Goal: Task Accomplishment & Management: Complete application form

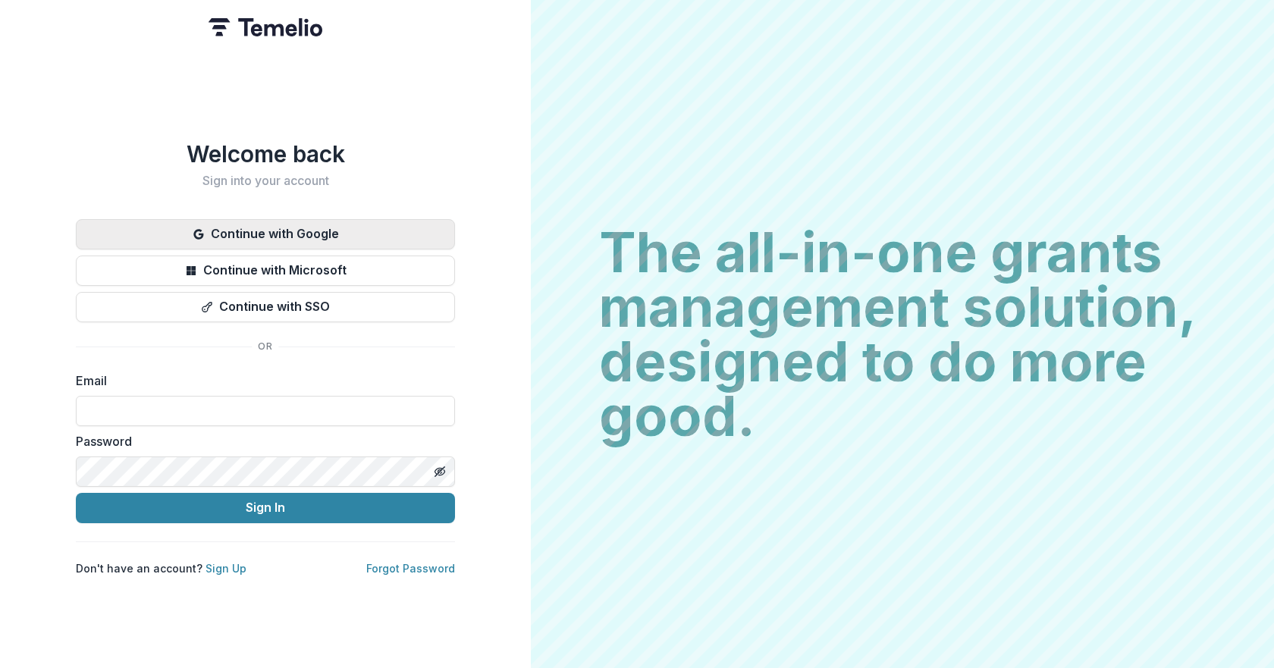
click at [356, 224] on button "Continue with Google" at bounding box center [265, 234] width 379 height 30
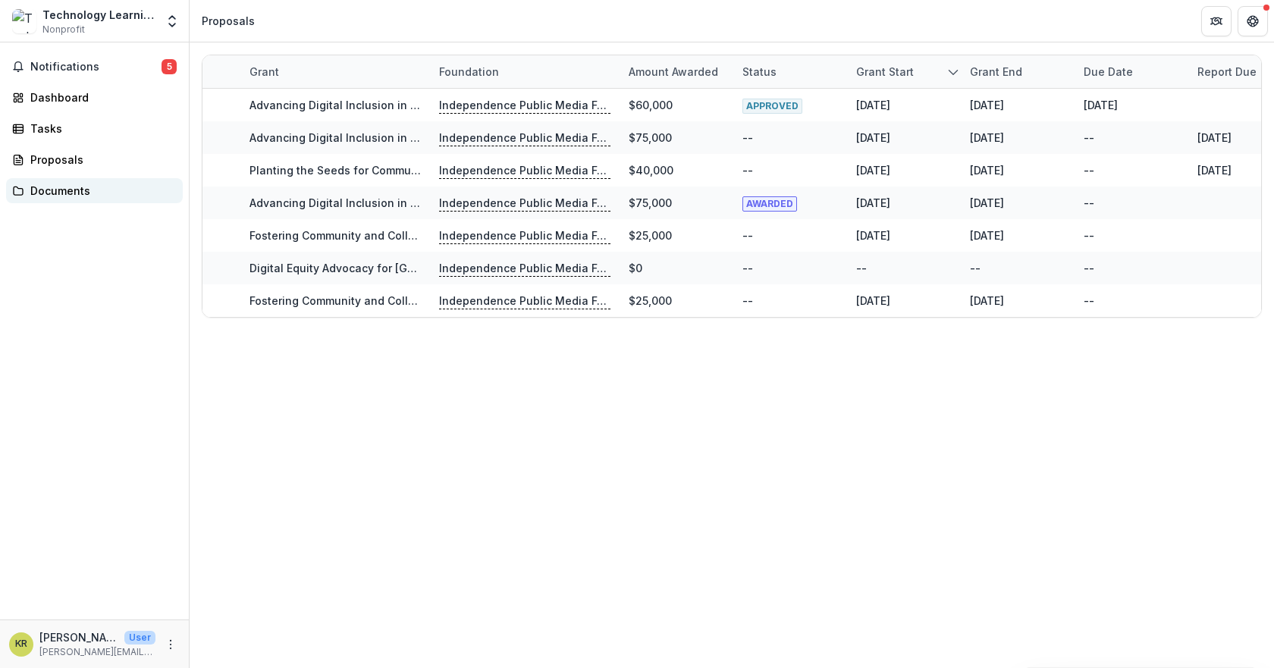
click at [73, 184] on div "Documents" at bounding box center [100, 191] width 140 height 16
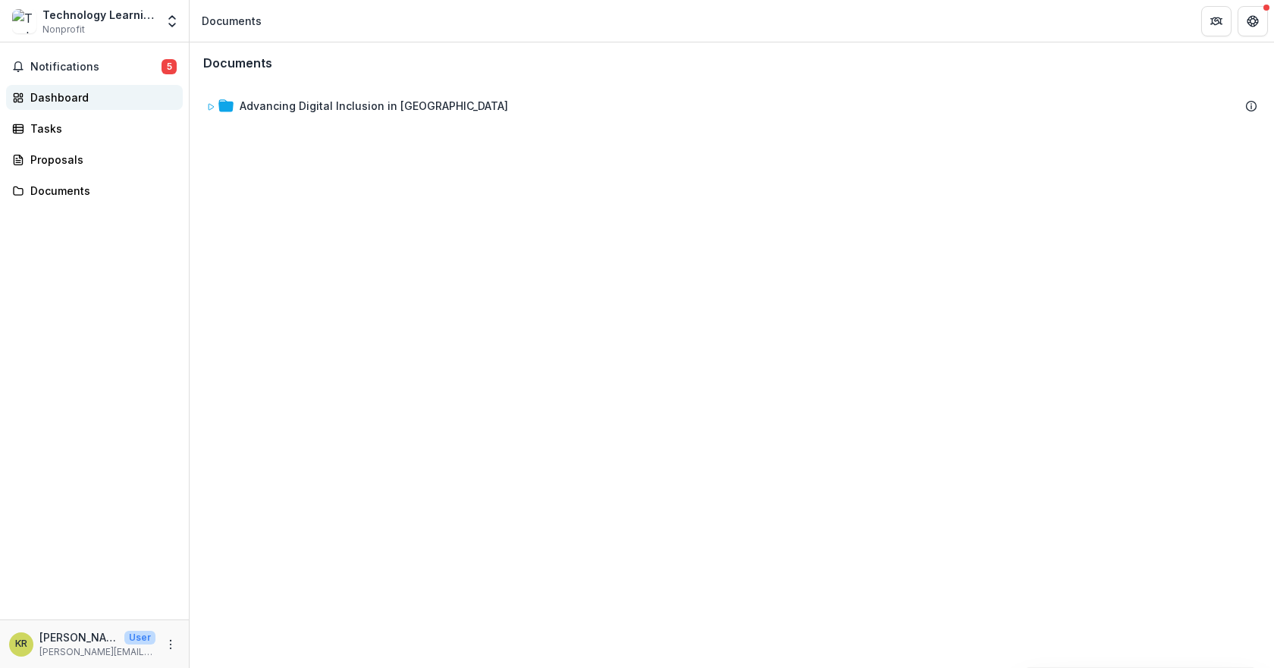
click at [56, 100] on div "Dashboard" at bounding box center [100, 97] width 140 height 16
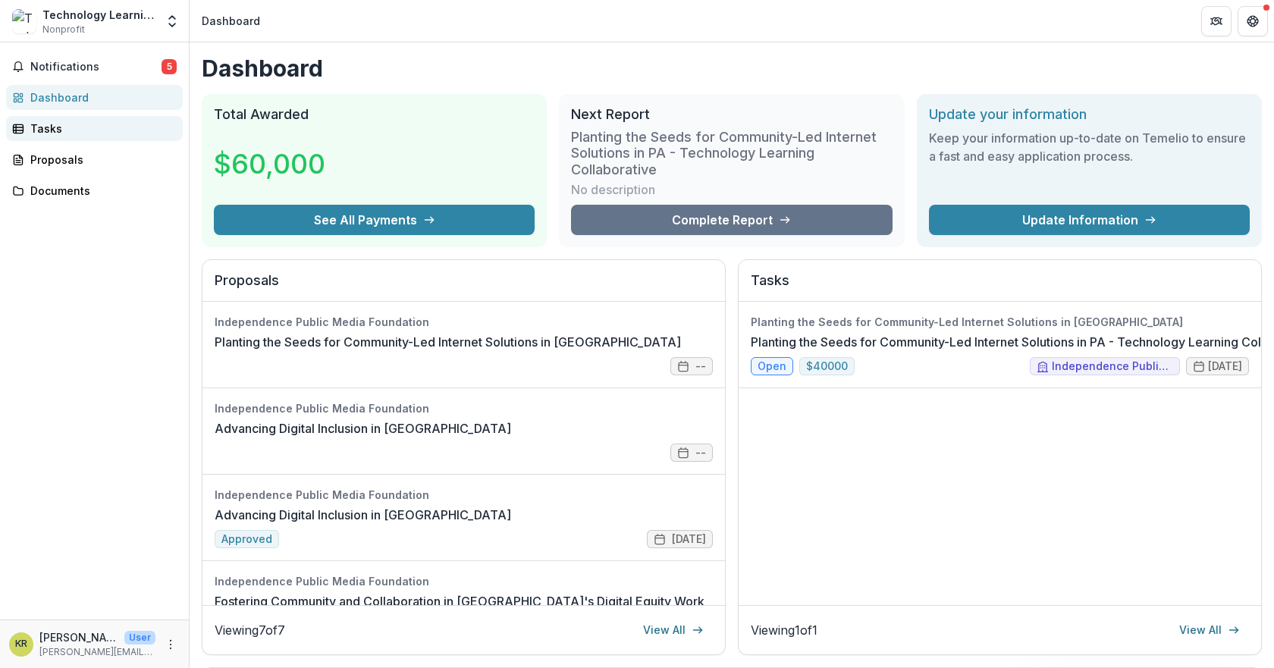
click at [50, 130] on div "Tasks" at bounding box center [100, 129] width 140 height 16
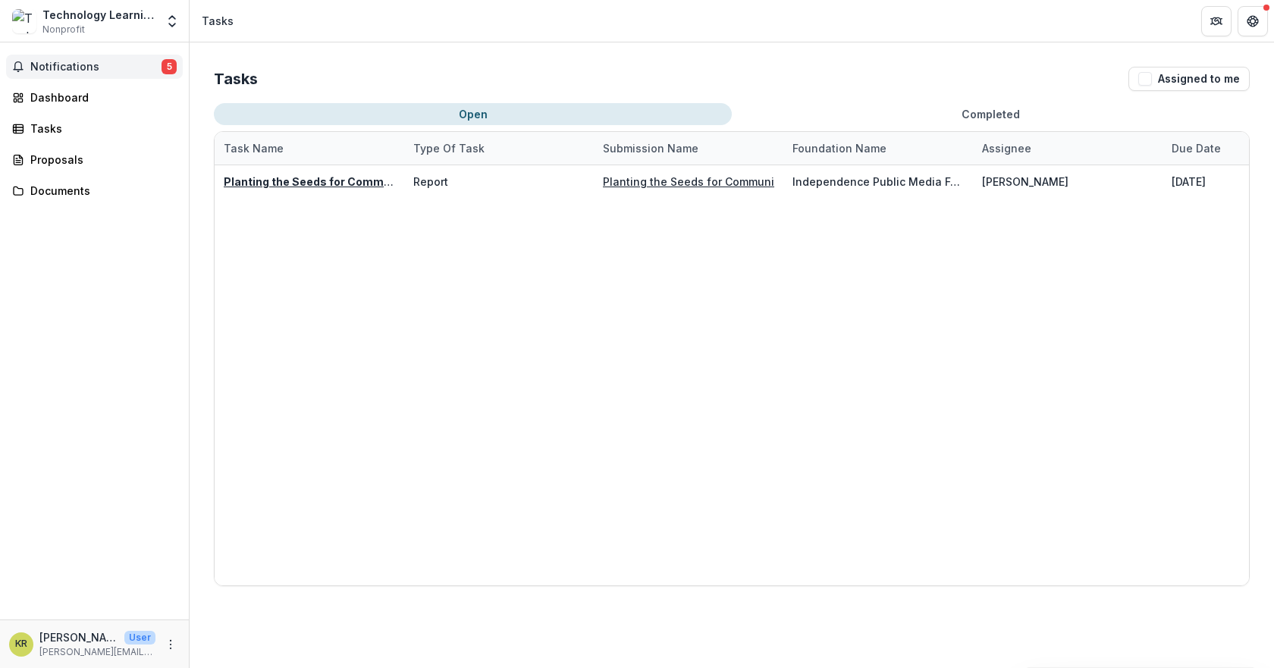
click at [61, 66] on span "Notifications" at bounding box center [95, 67] width 131 height 13
click at [77, 103] on div "Dashboard" at bounding box center [100, 97] width 140 height 16
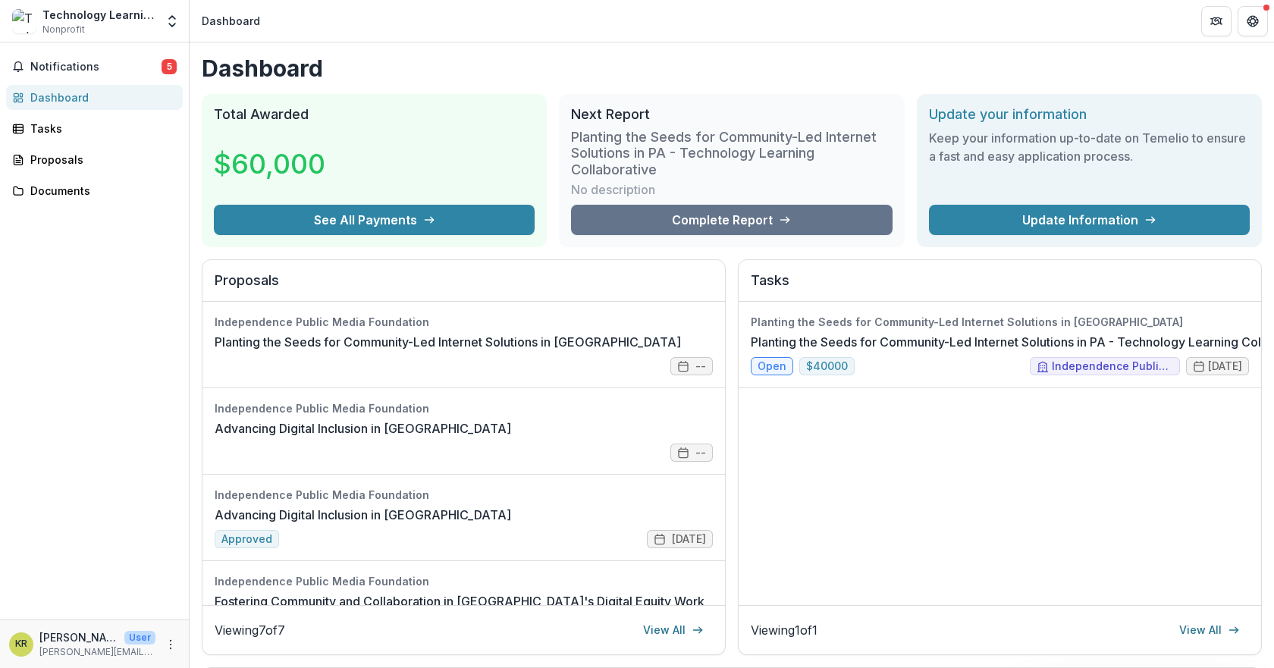
click at [90, 28] on div "Technology Learning Collaborative Nonprofit" at bounding box center [98, 22] width 113 height 30
click at [172, 18] on icon "Open entity switcher" at bounding box center [172, 21] width 15 height 15
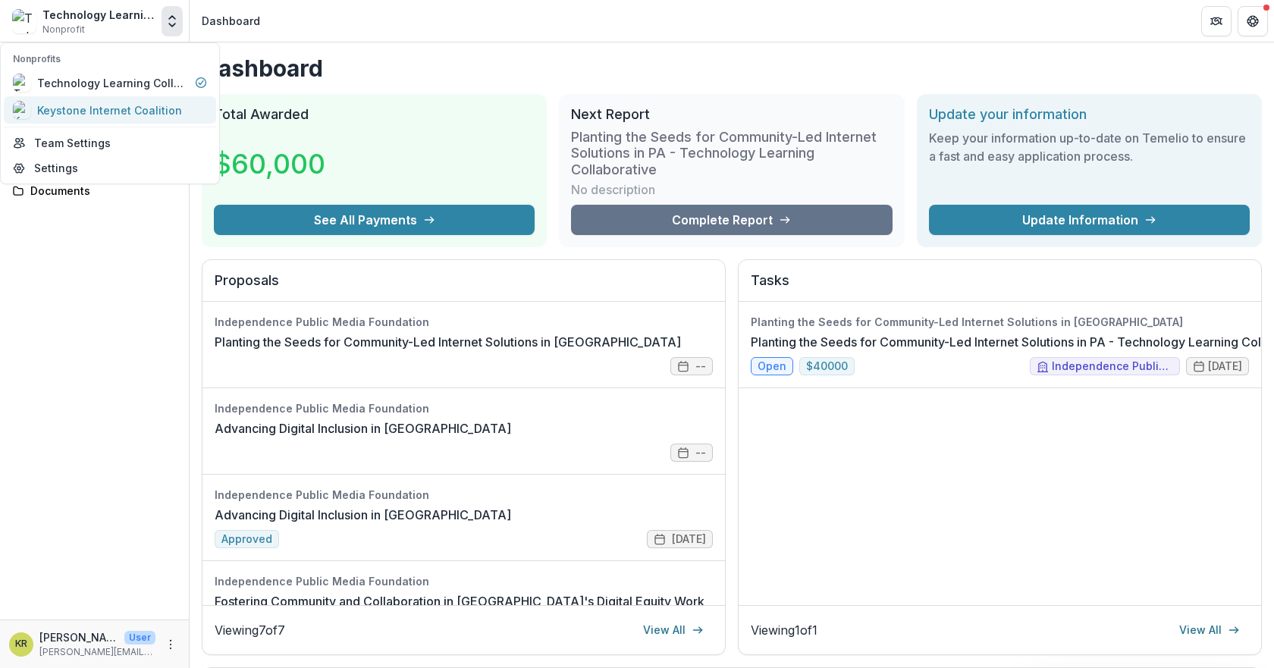
click at [117, 108] on div "Keystone Internet Coalition" at bounding box center [109, 110] width 145 height 16
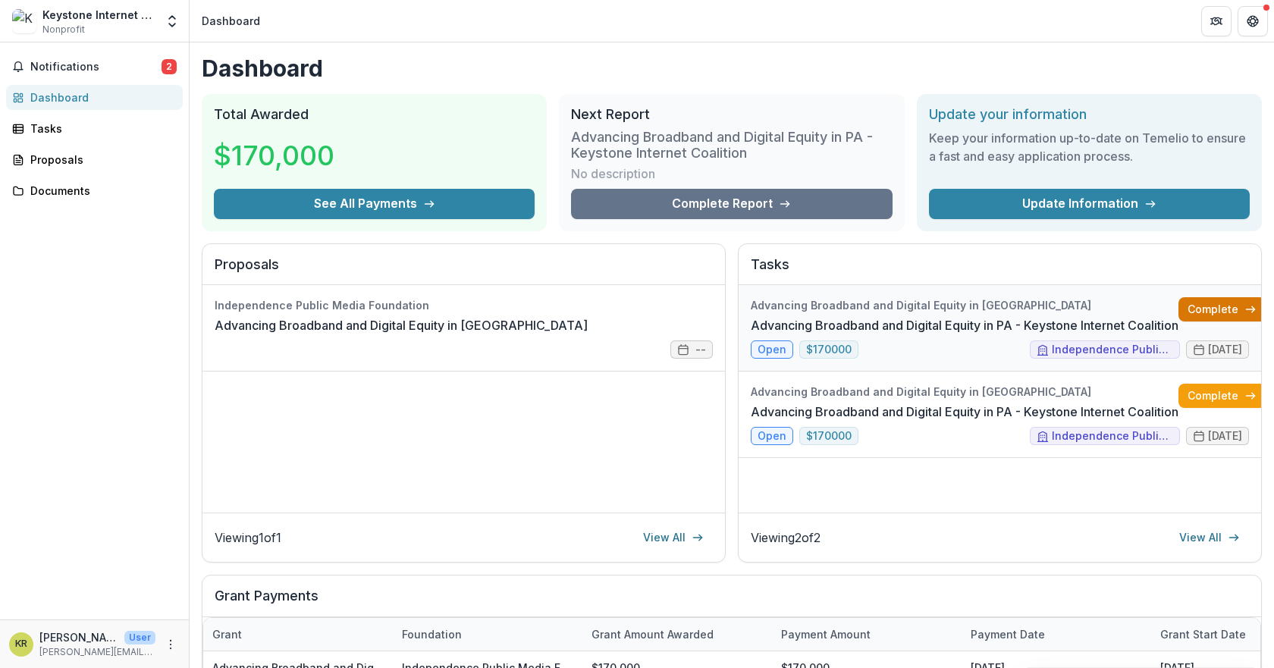
click at [1236, 305] on link "Complete" at bounding box center [1221, 309] width 87 height 24
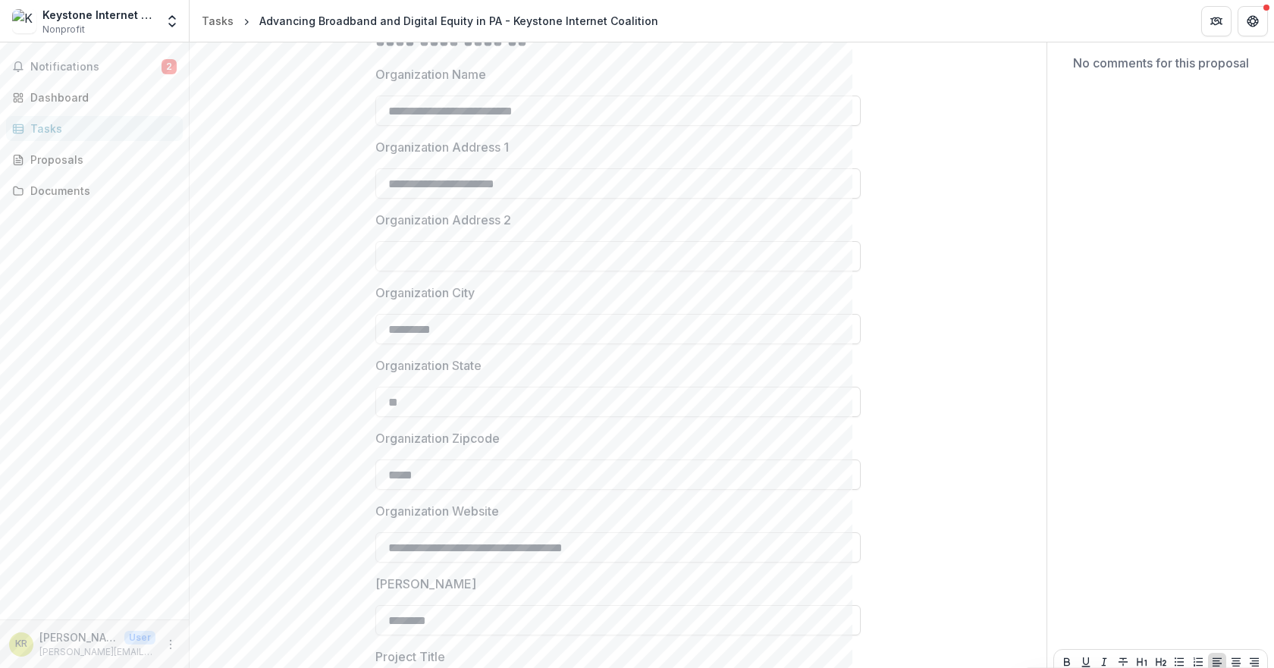
scroll to position [334, 0]
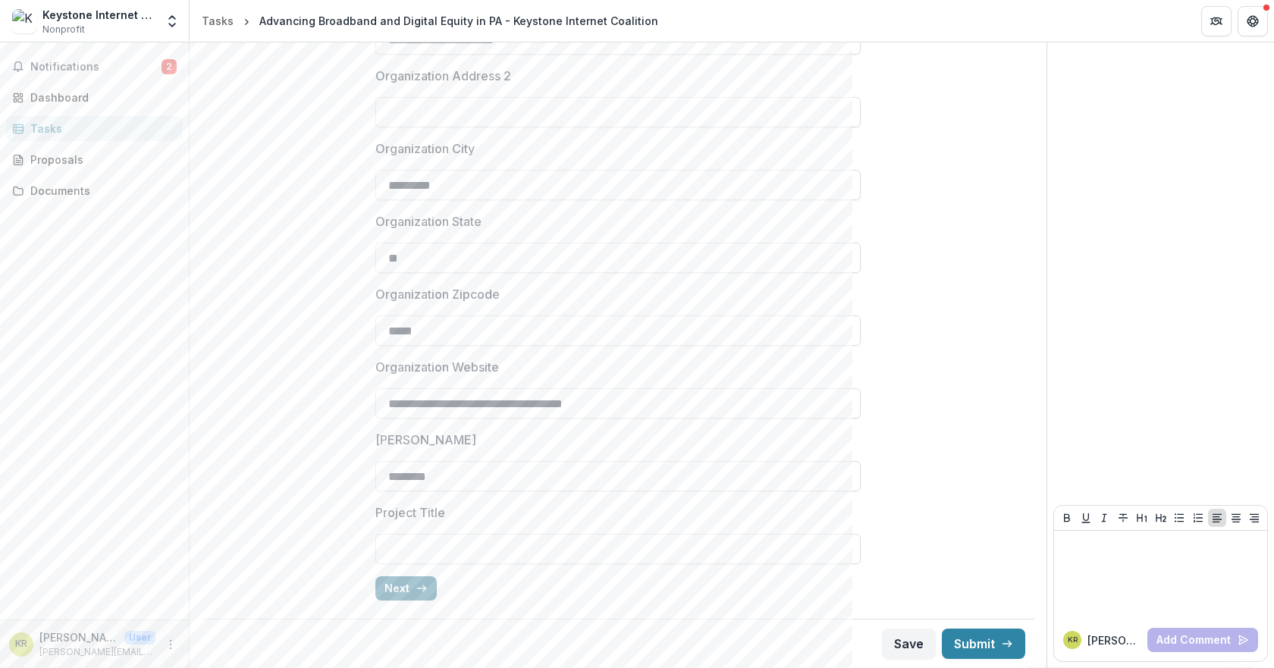
click at [422, 585] on icon "button" at bounding box center [422, 588] width 12 height 12
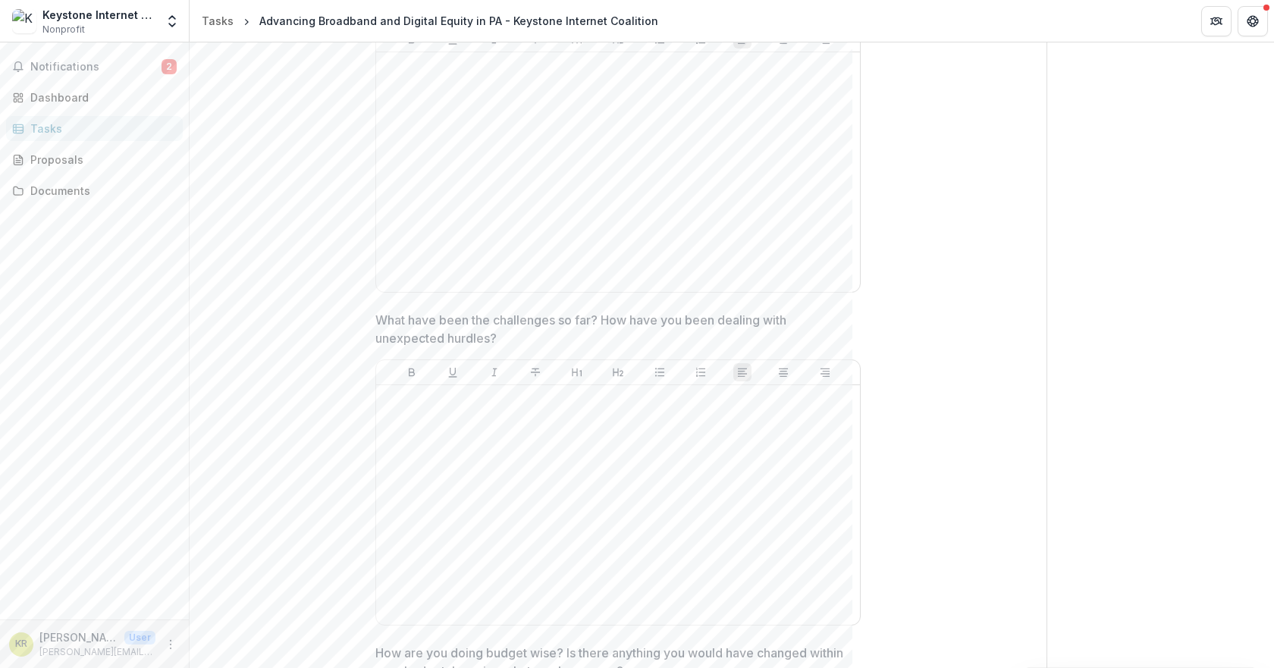
scroll to position [0, 0]
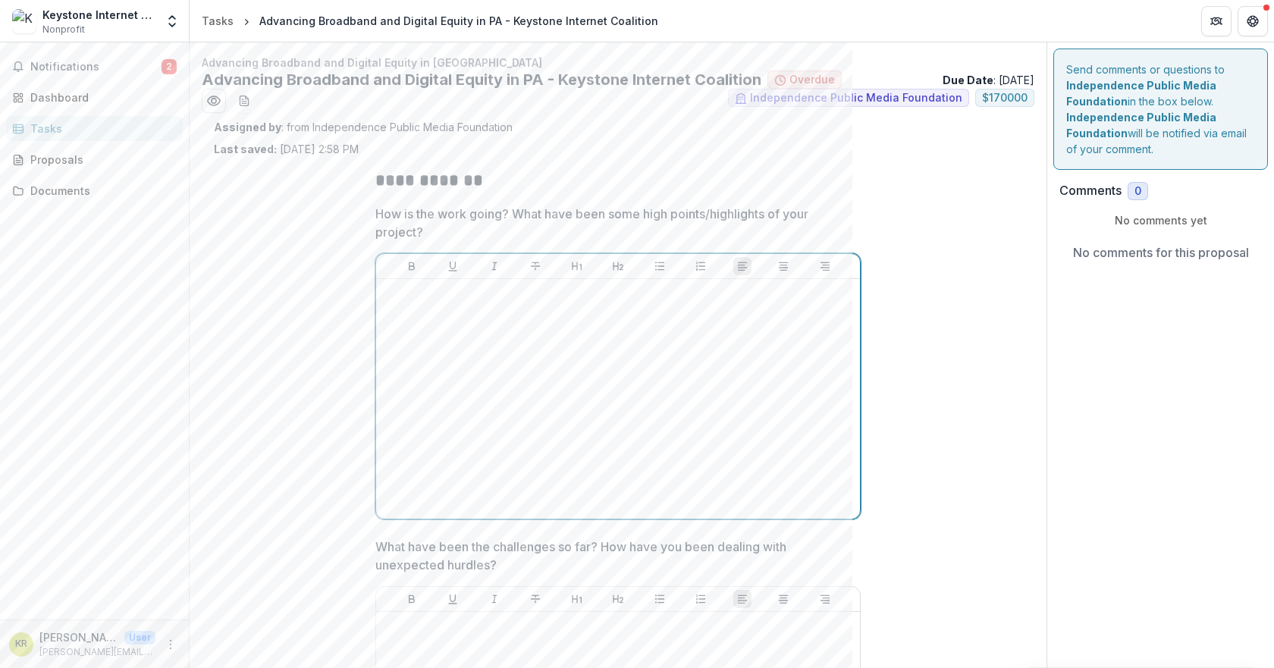
click at [540, 363] on div at bounding box center [618, 398] width 472 height 227
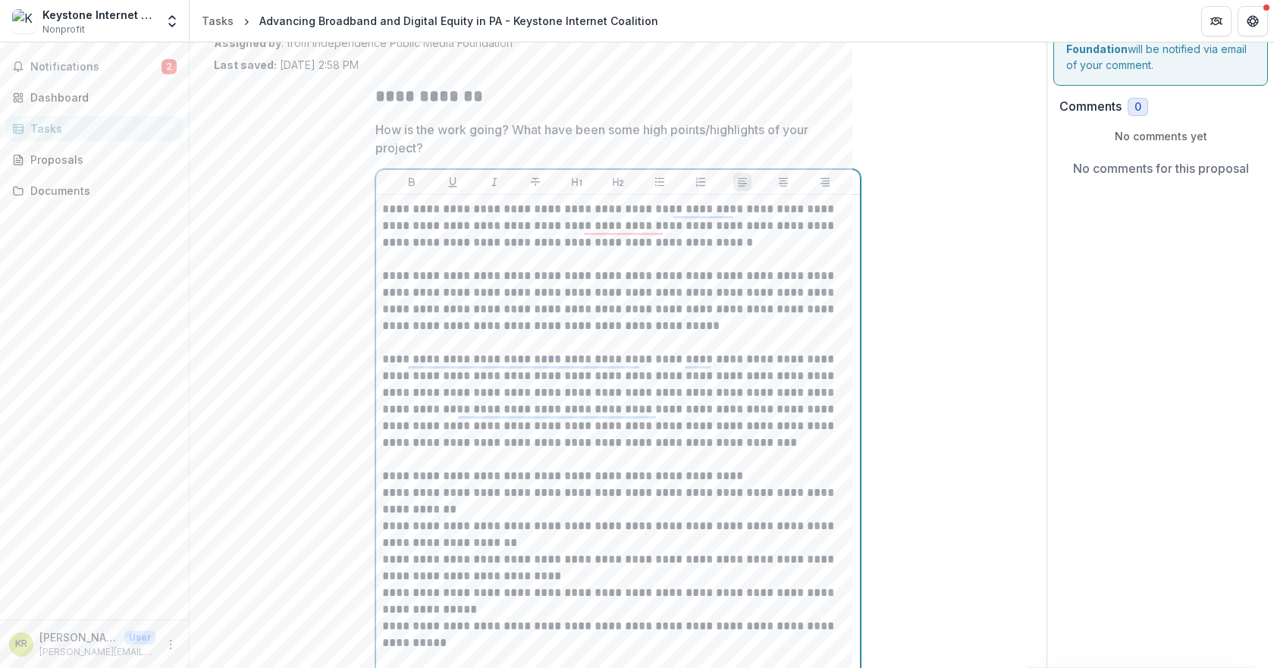
scroll to position [152, 0]
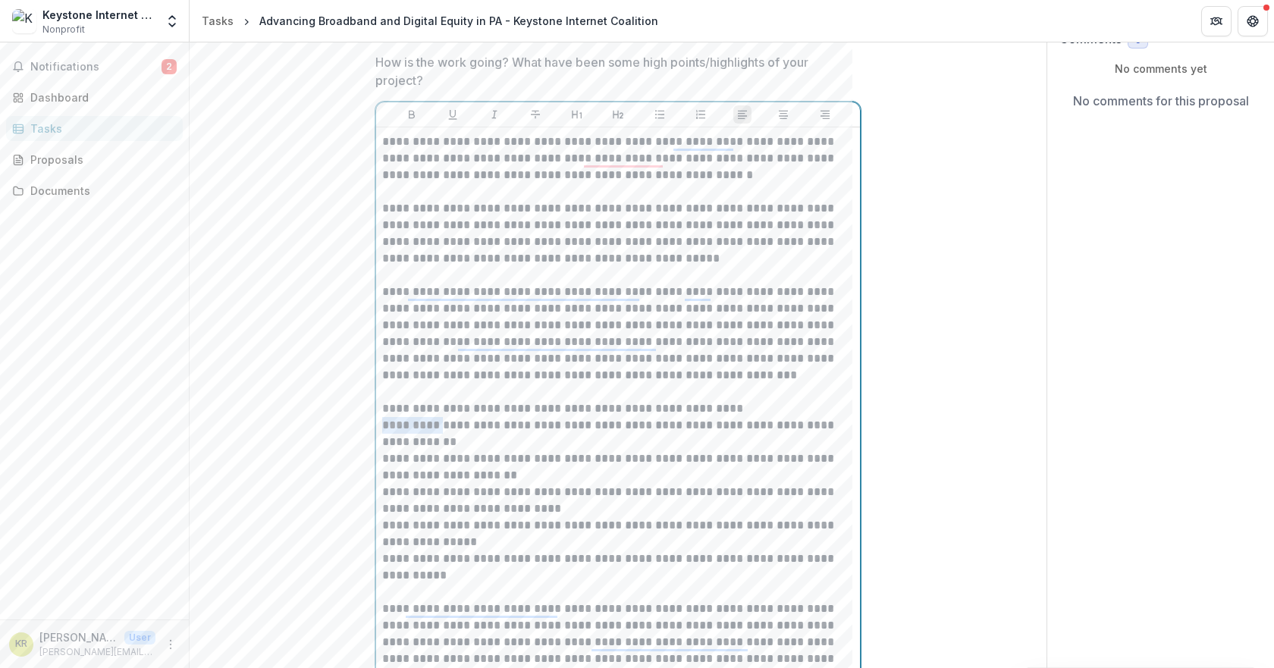
drag, startPoint x: 415, startPoint y: 425, endPoint x: 356, endPoint y: 428, distance: 58.4
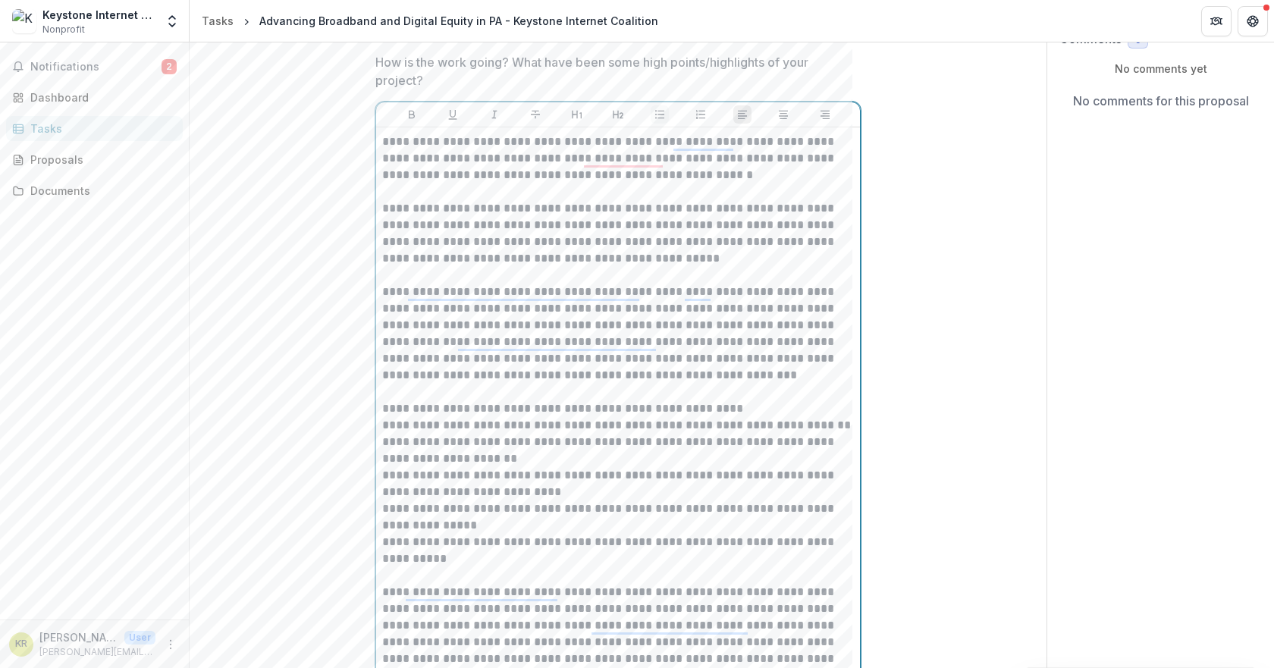
click at [654, 109] on icon "Bullet List" at bounding box center [660, 114] width 12 height 12
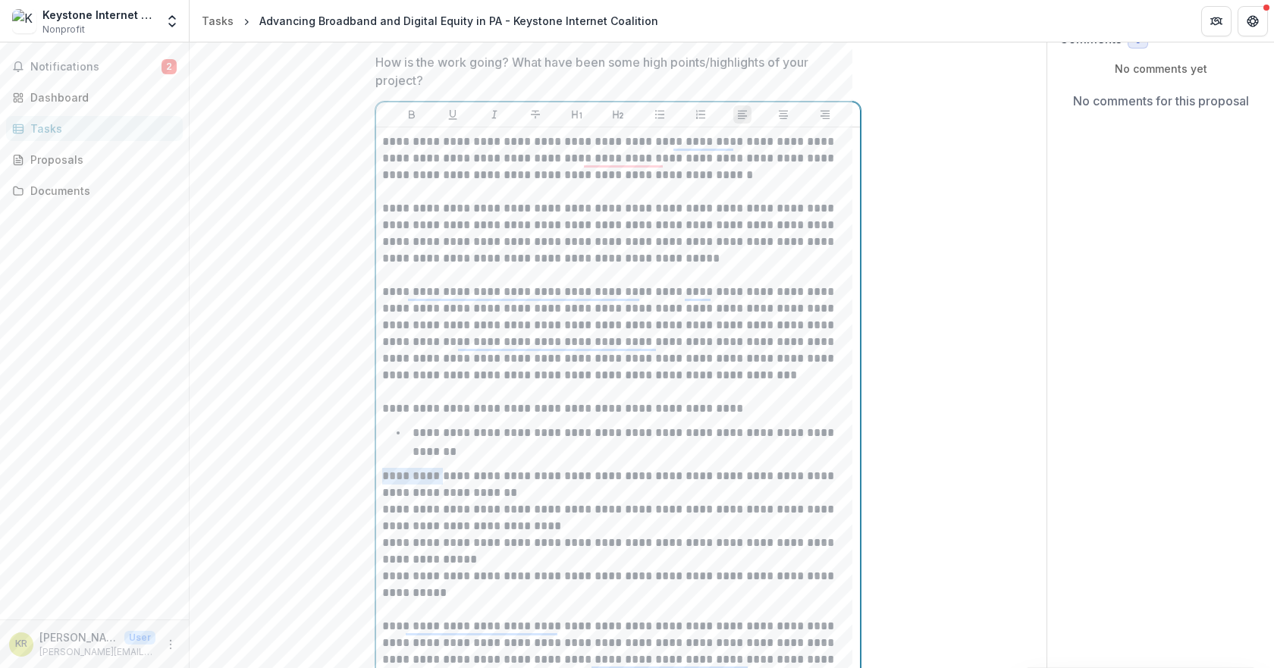
drag, startPoint x: 414, startPoint y: 479, endPoint x: 348, endPoint y: 475, distance: 66.1
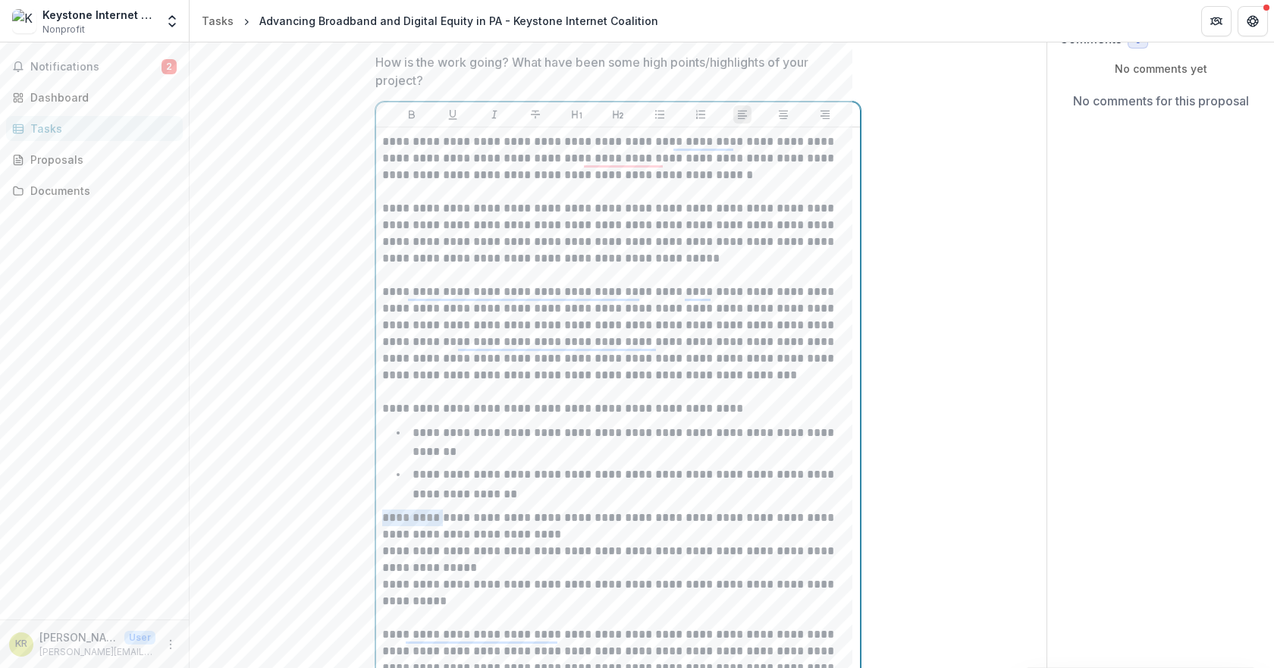
drag, startPoint x: 412, startPoint y: 516, endPoint x: 338, endPoint y: 516, distance: 74.3
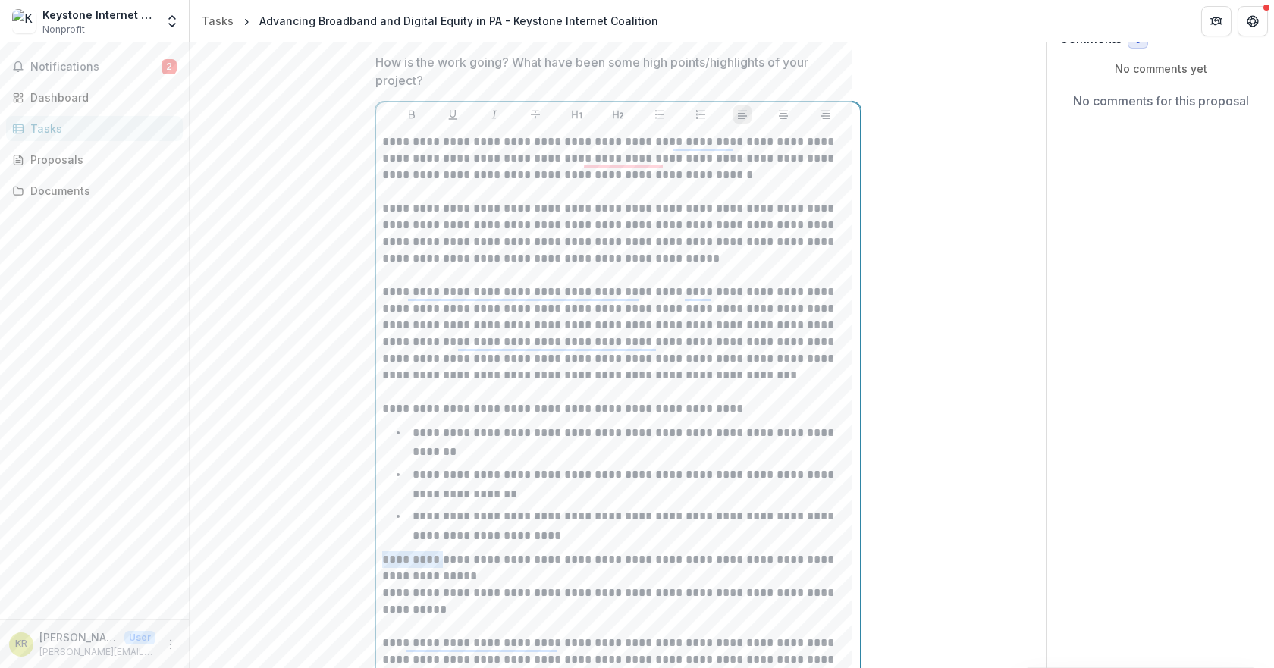
drag, startPoint x: 414, startPoint y: 563, endPoint x: 338, endPoint y: 566, distance: 75.9
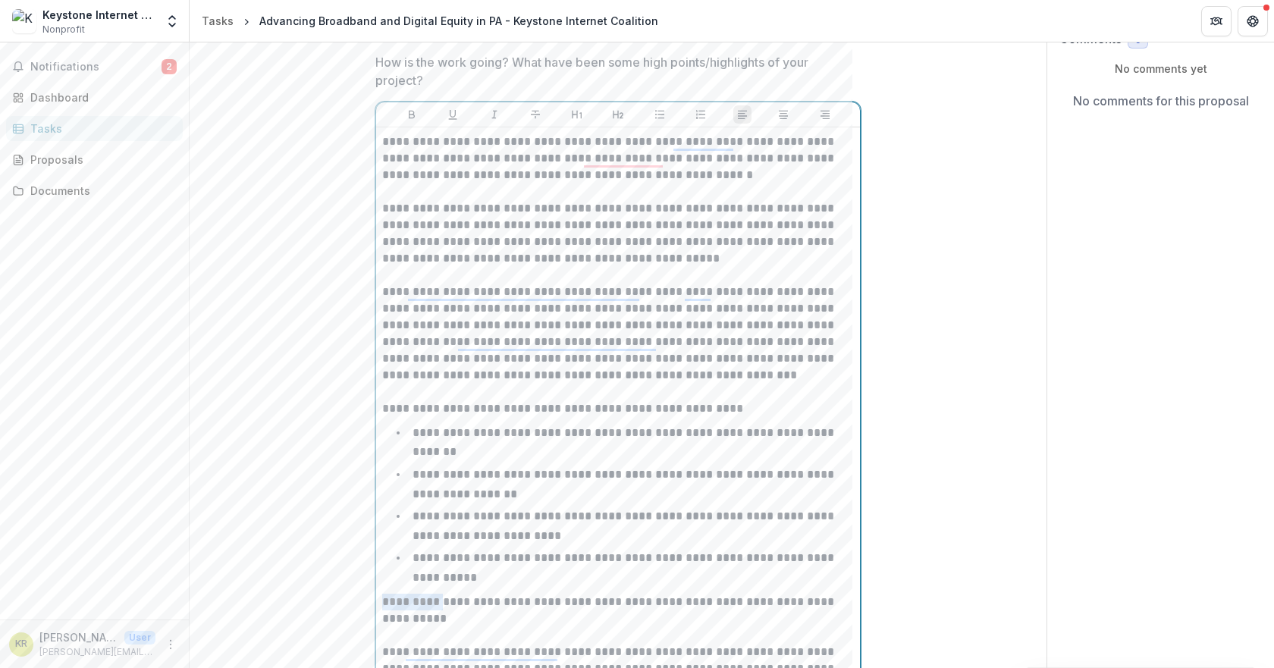
drag, startPoint x: 416, startPoint y: 605, endPoint x: 367, endPoint y: 605, distance: 49.3
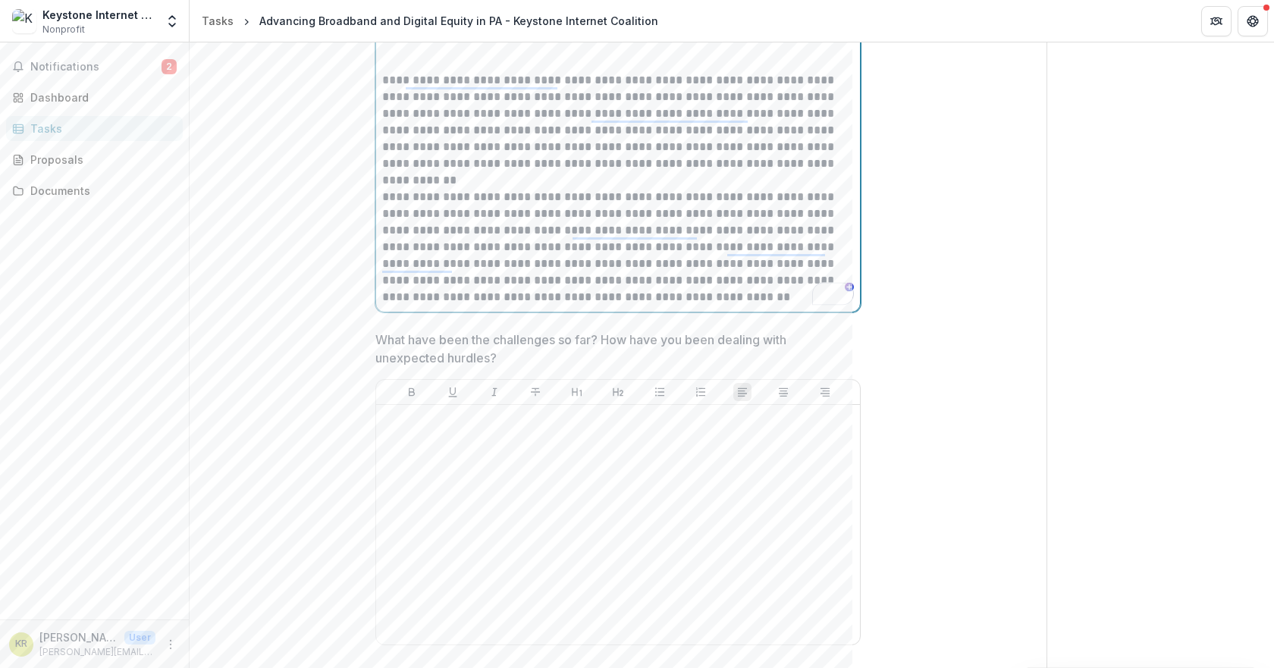
scroll to position [758, 0]
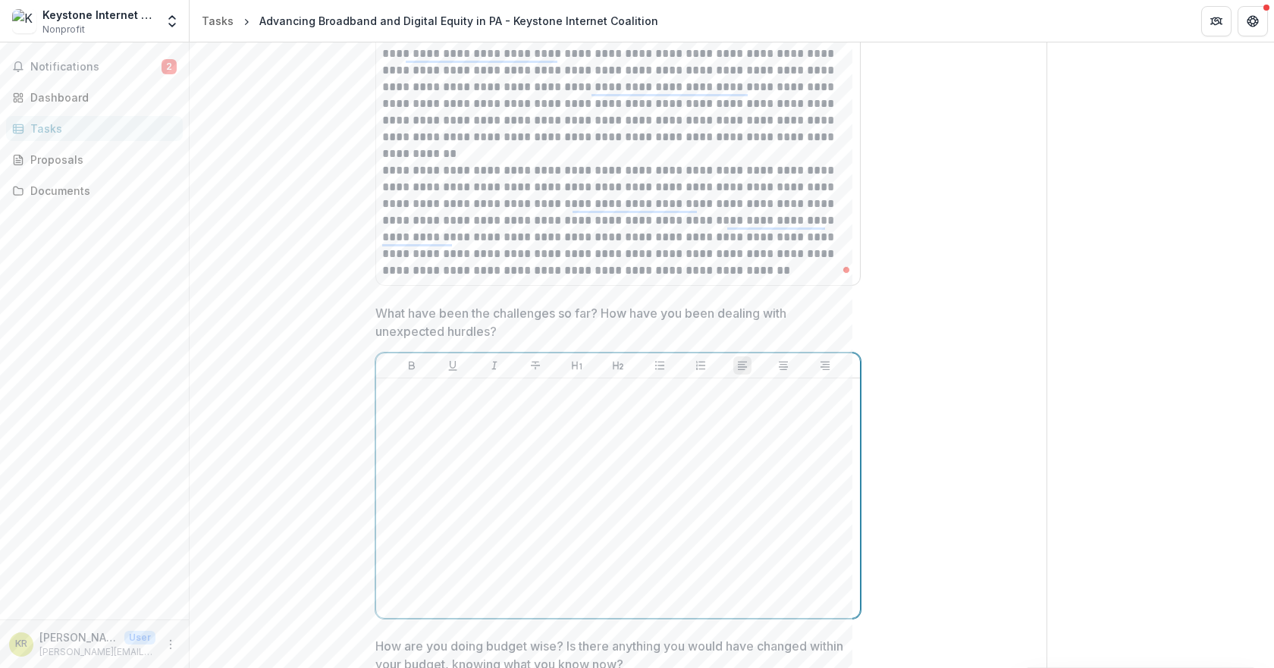
click at [543, 406] on div at bounding box center [618, 497] width 472 height 227
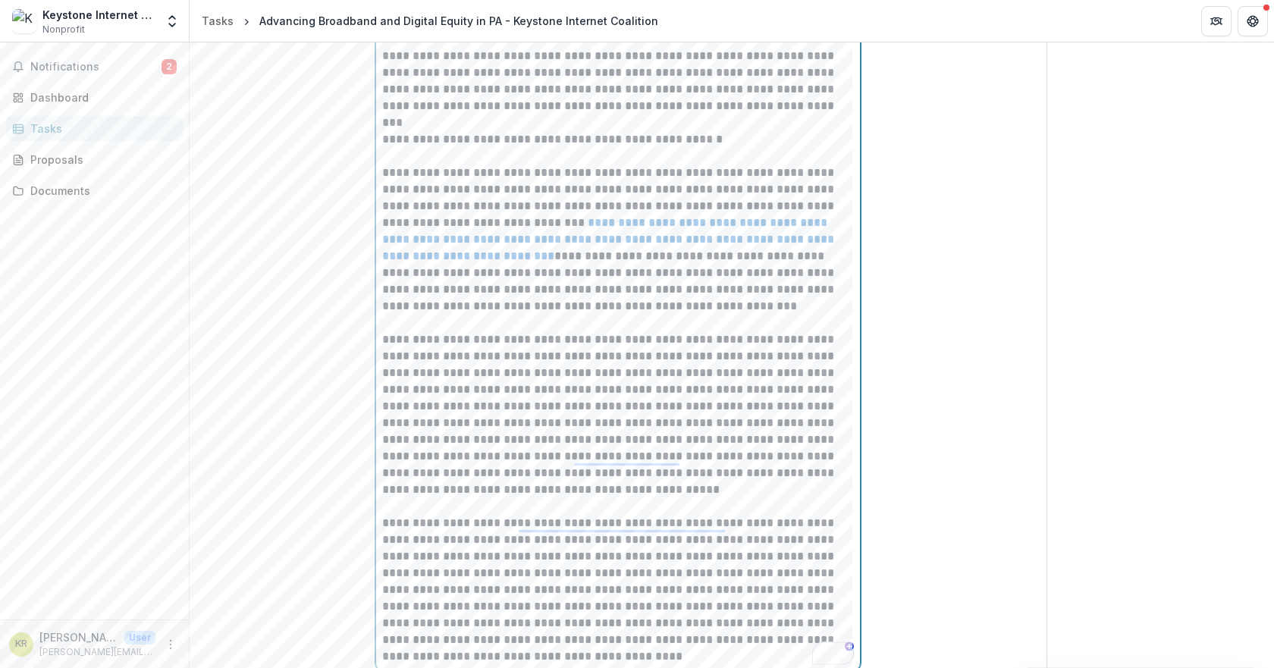
scroll to position [0, 0]
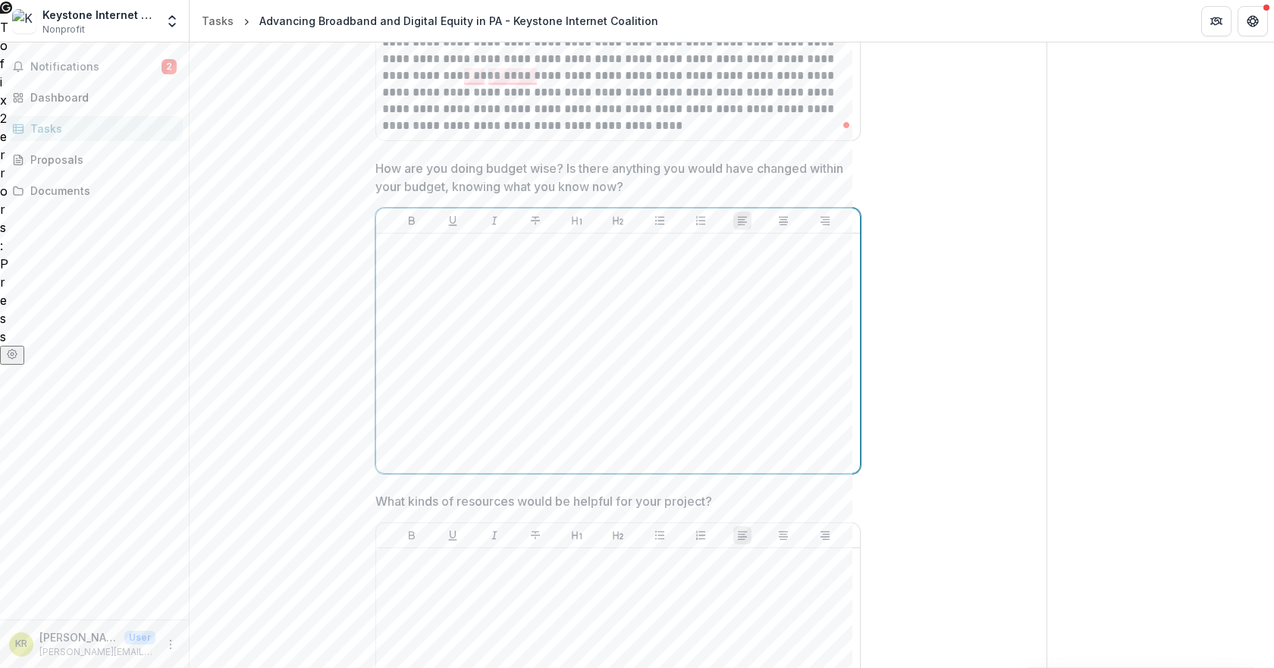
click at [443, 295] on div at bounding box center [618, 353] width 472 height 227
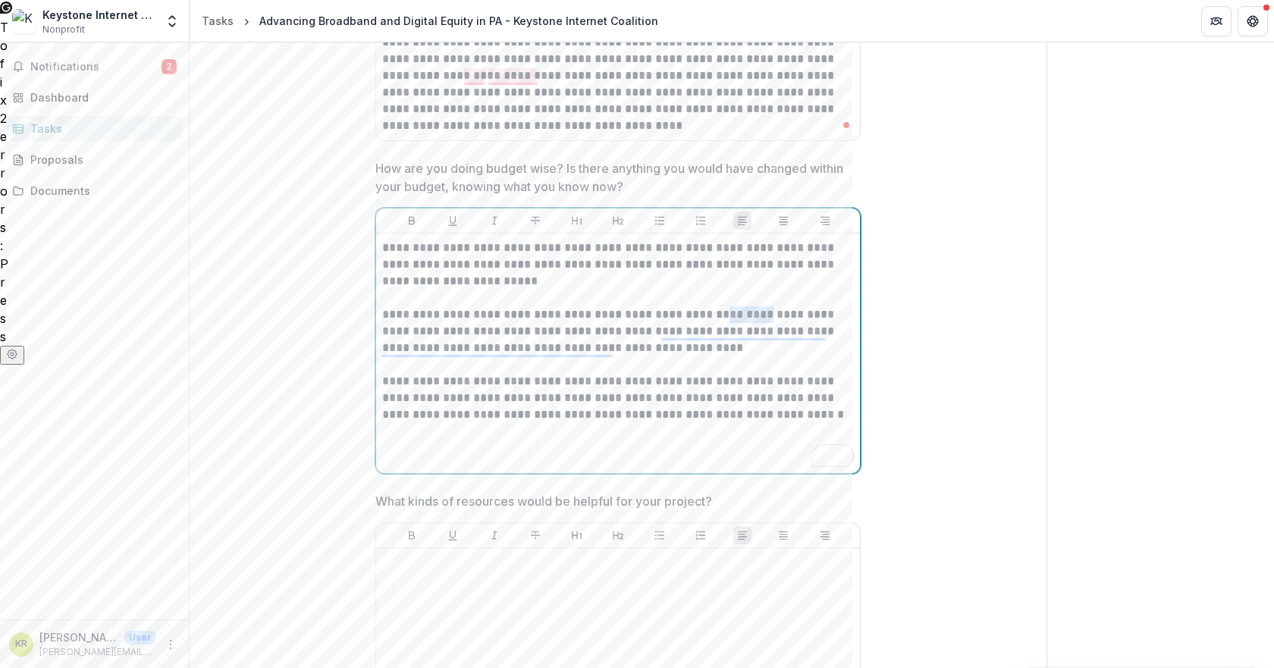
drag, startPoint x: 701, startPoint y: 315, endPoint x: 742, endPoint y: 312, distance: 41.1
click at [742, 312] on p "**********" at bounding box center [618, 331] width 472 height 50
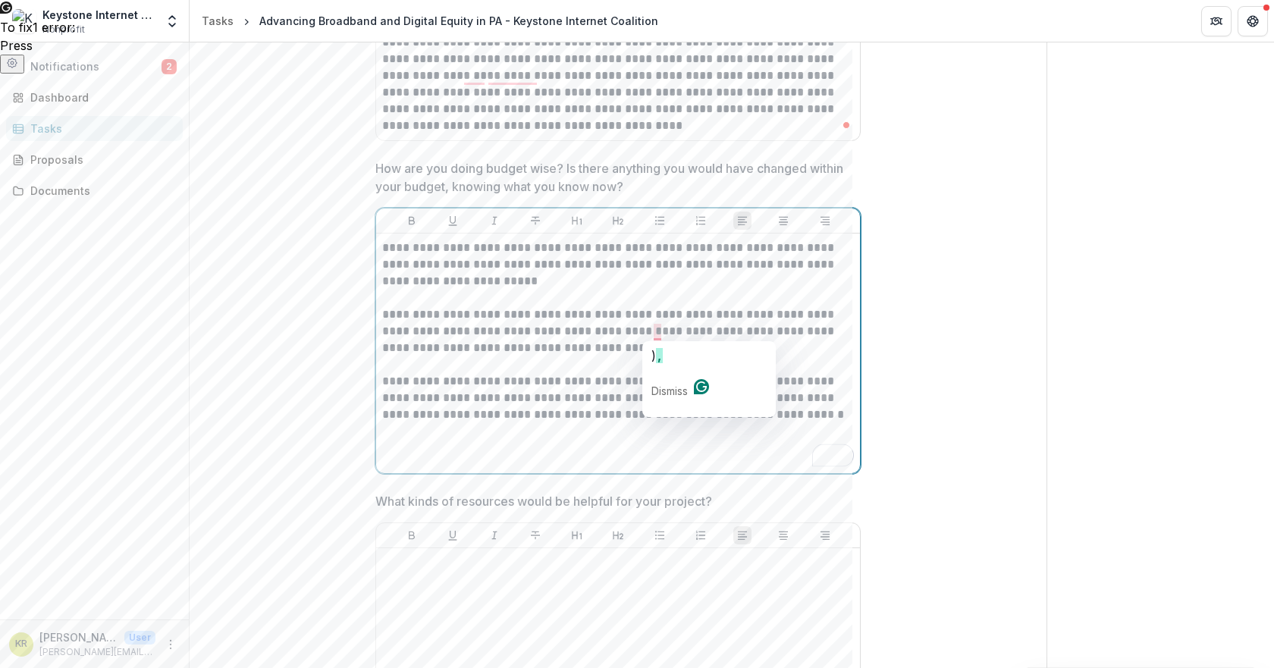
click at [654, 330] on p "**********" at bounding box center [618, 331] width 472 height 50
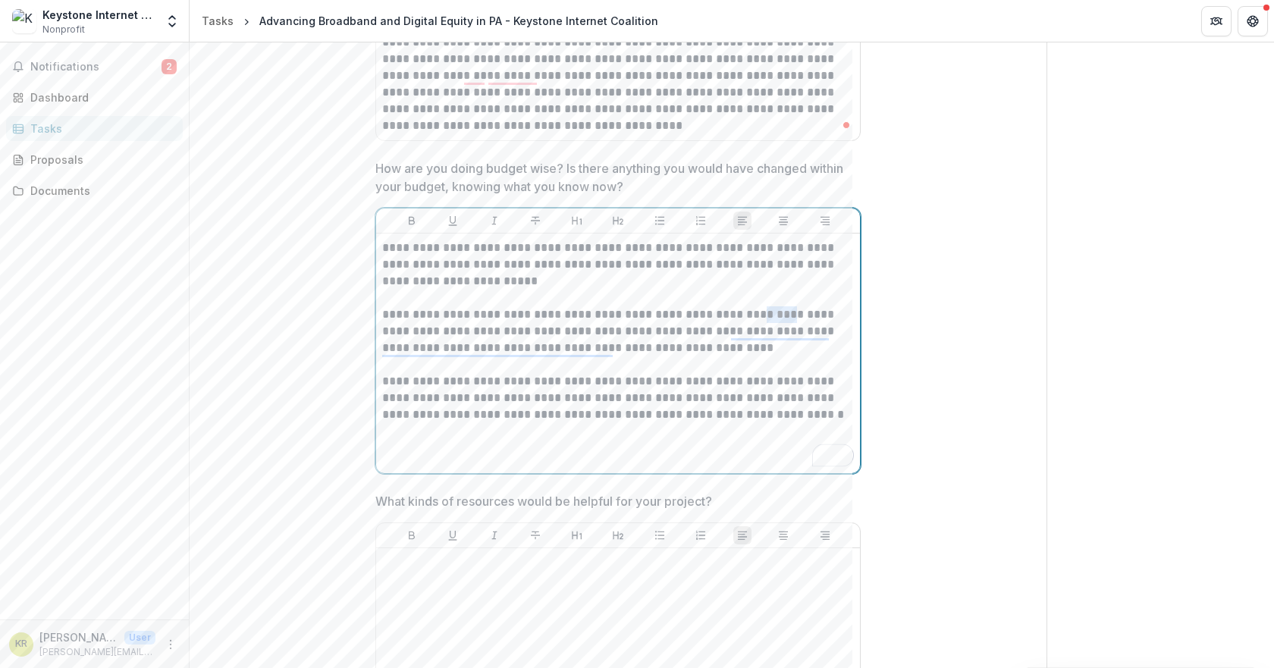
drag, startPoint x: 765, startPoint y: 313, endPoint x: 733, endPoint y: 314, distance: 31.9
click at [733, 314] on p "**********" at bounding box center [618, 331] width 472 height 50
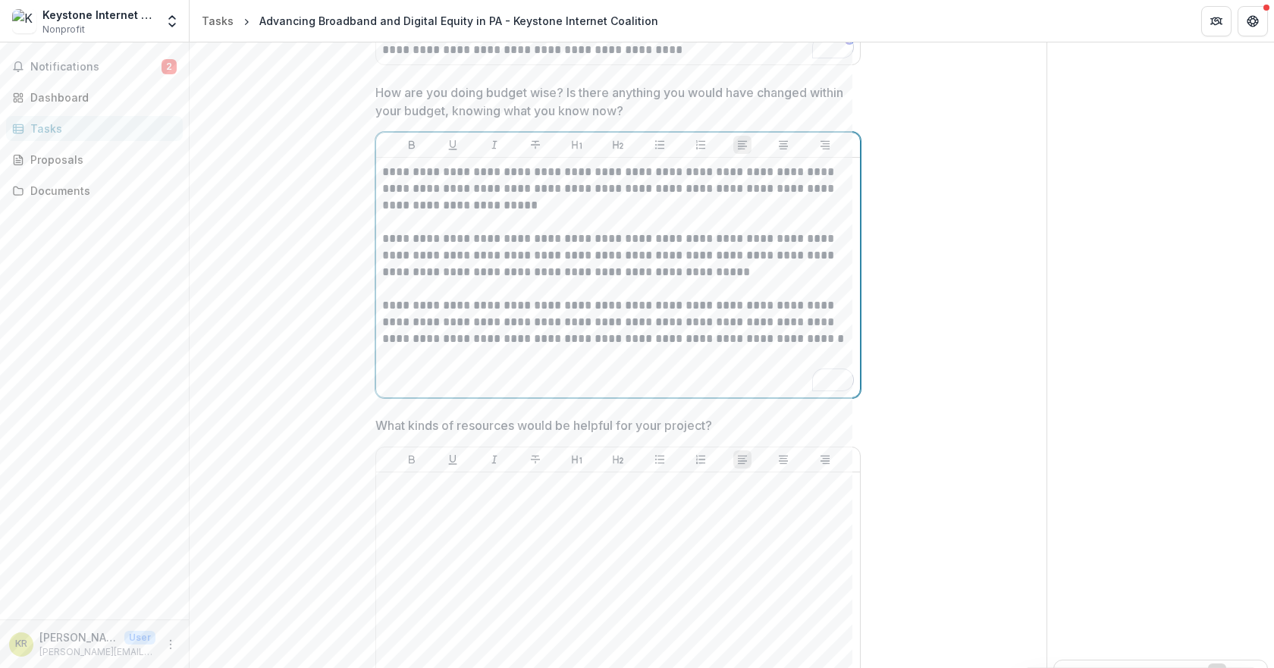
click at [711, 269] on p "**********" at bounding box center [618, 255] width 472 height 50
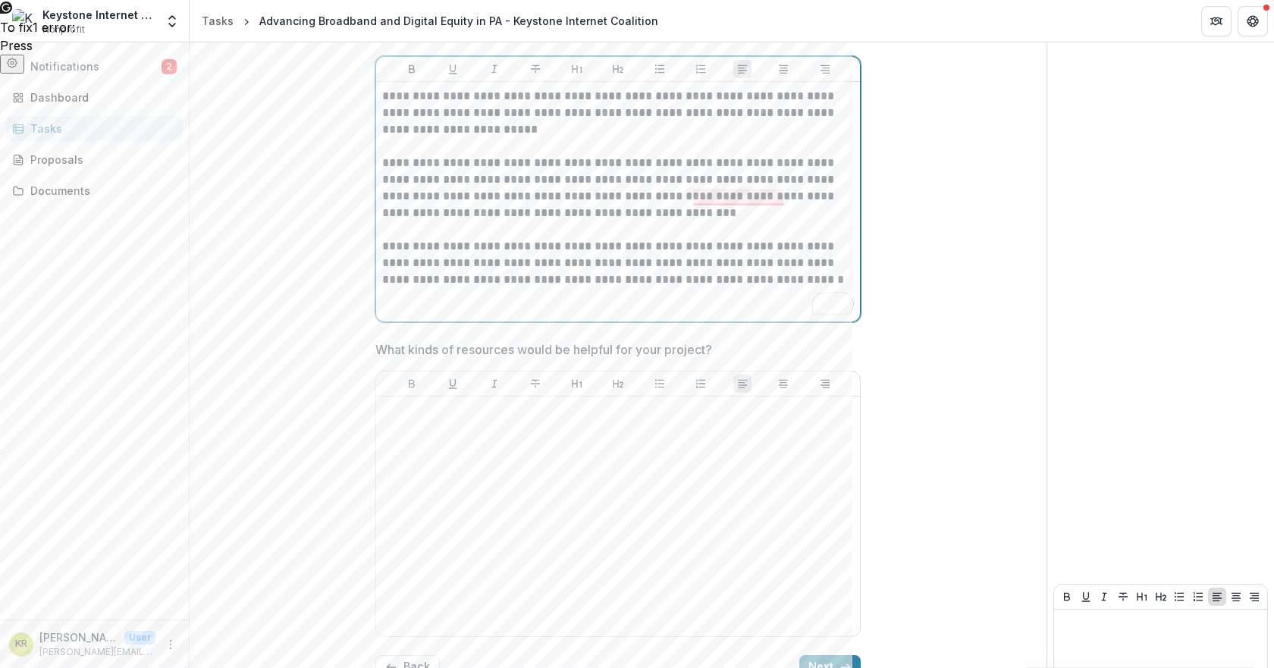
scroll to position [2587, 0]
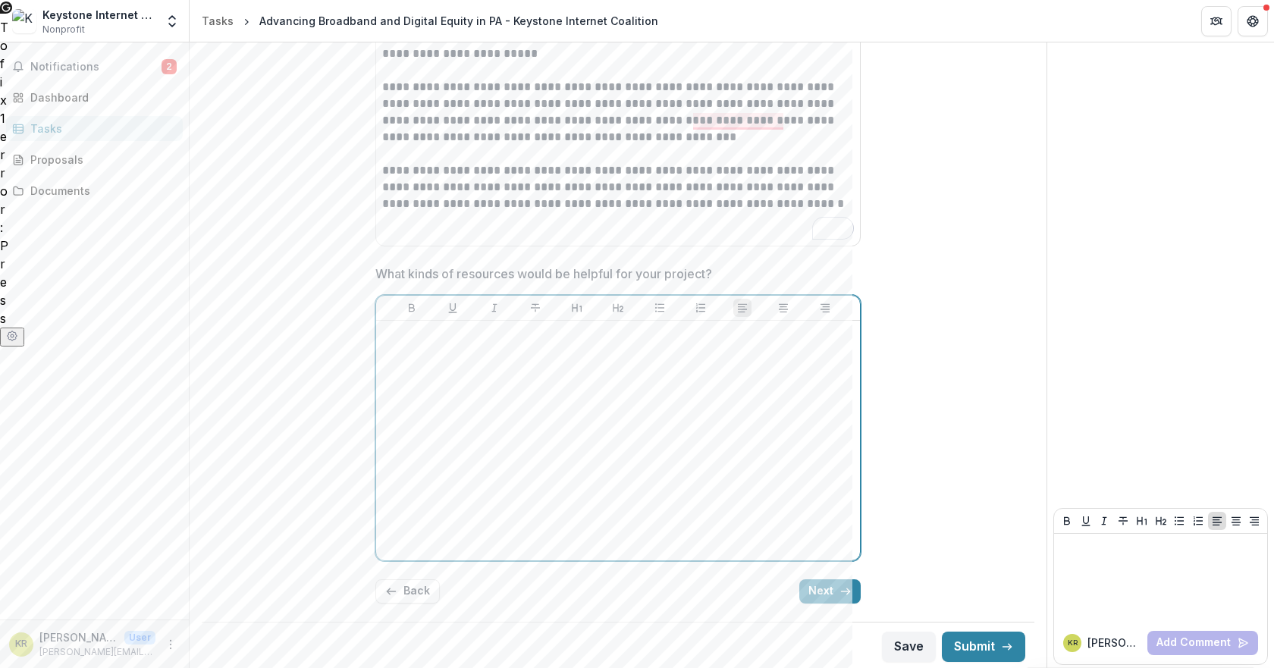
click at [536, 425] on div at bounding box center [618, 440] width 472 height 227
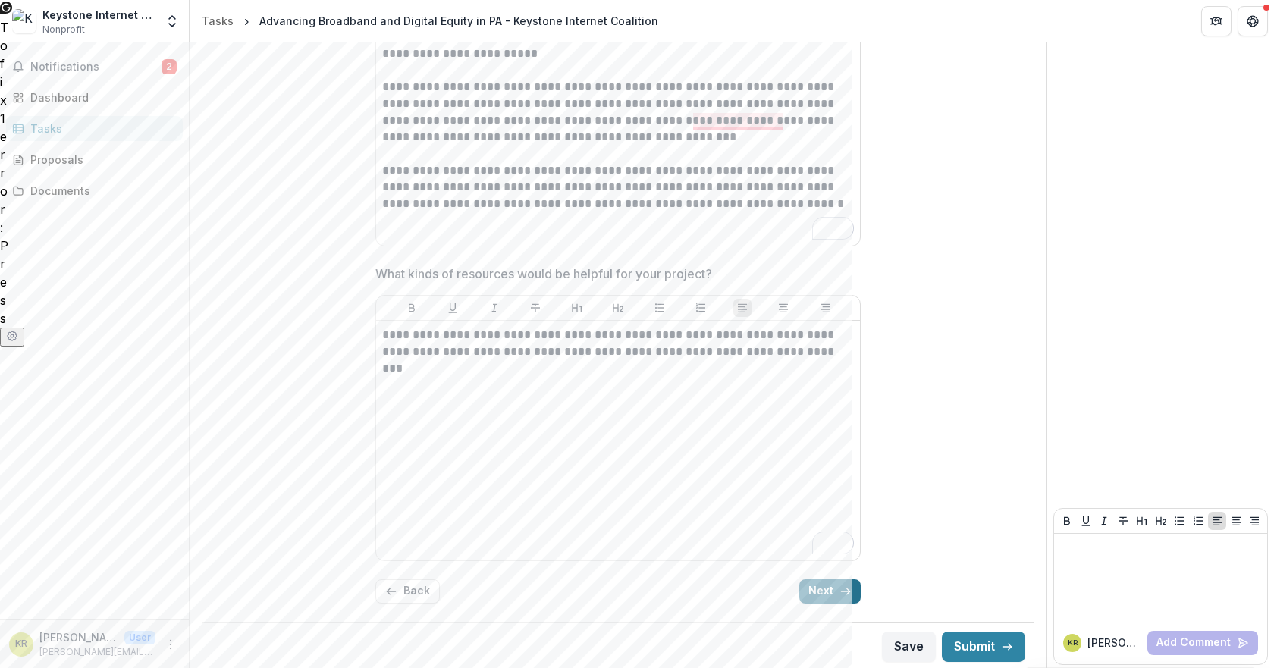
click at [839, 594] on icon "button" at bounding box center [845, 591] width 12 height 12
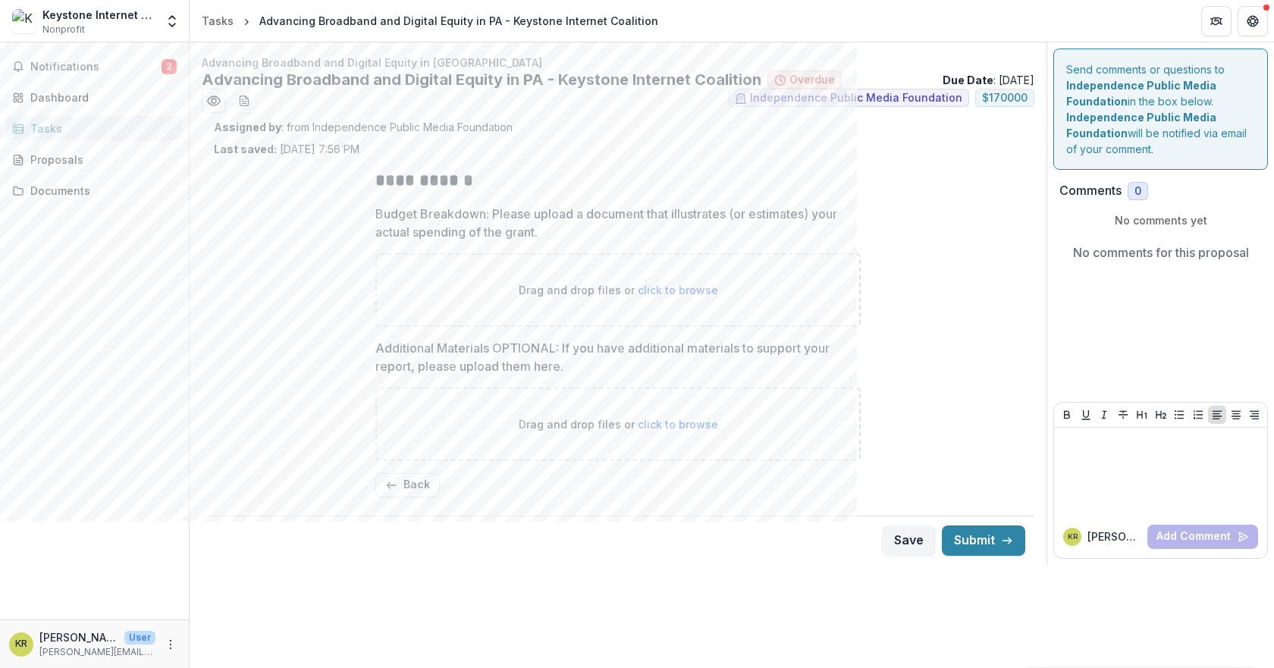
scroll to position [0, 0]
click at [679, 284] on span "click to browse" at bounding box center [678, 290] width 80 height 13
type input "**********"
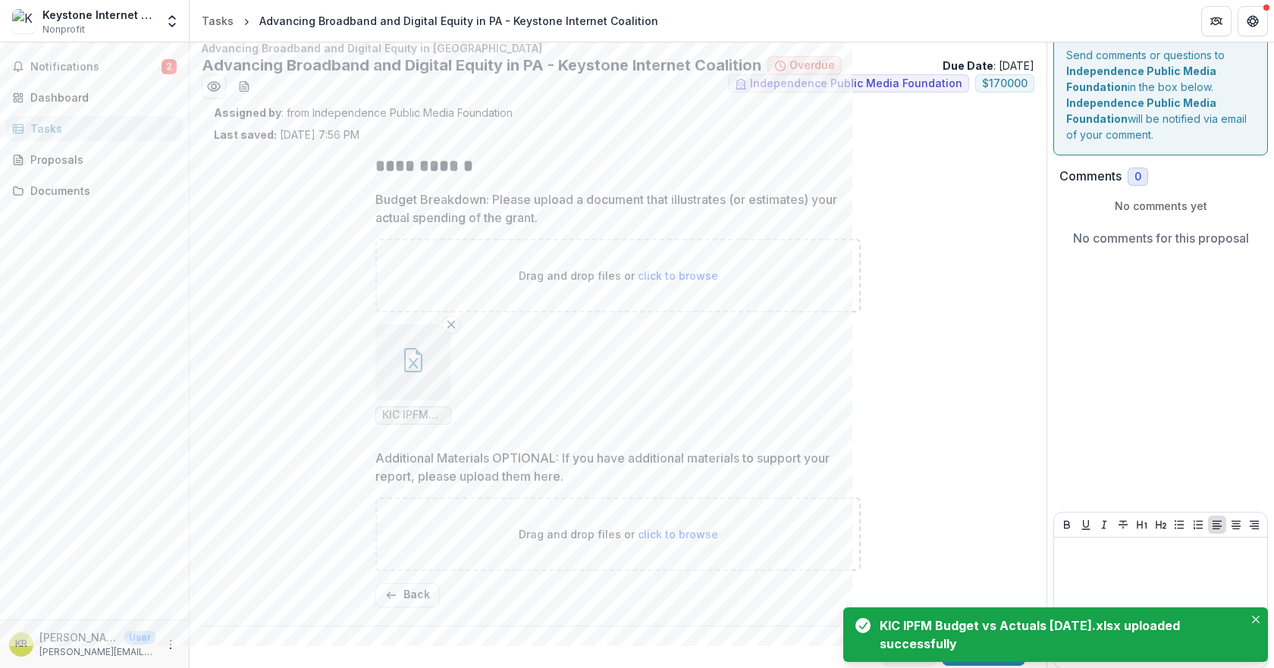
scroll to position [21, 0]
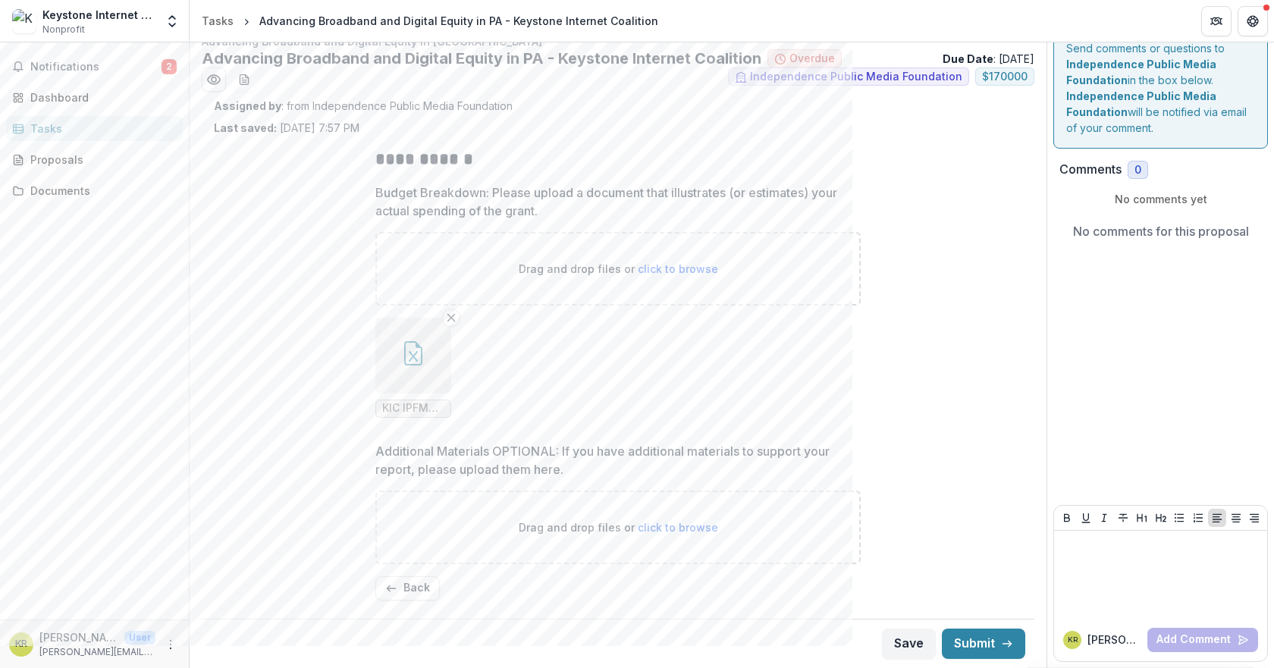
click at [680, 529] on span "click to browse" at bounding box center [678, 527] width 80 height 13
type input "**********"
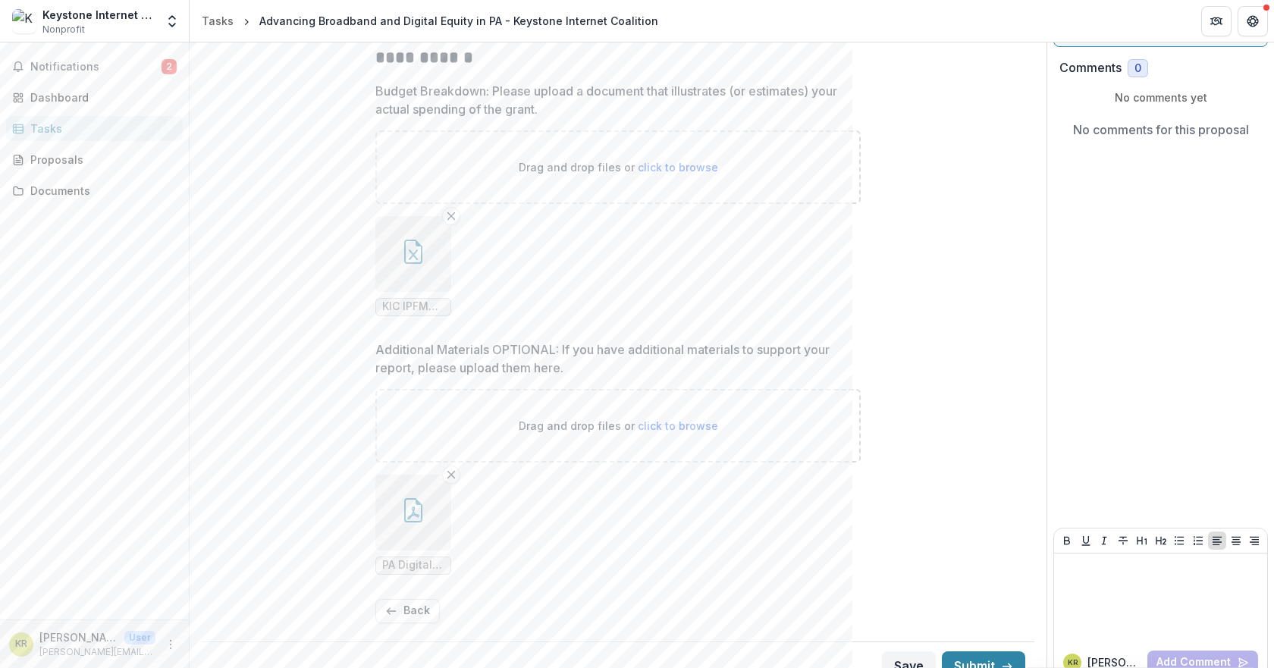
scroll to position [146, 0]
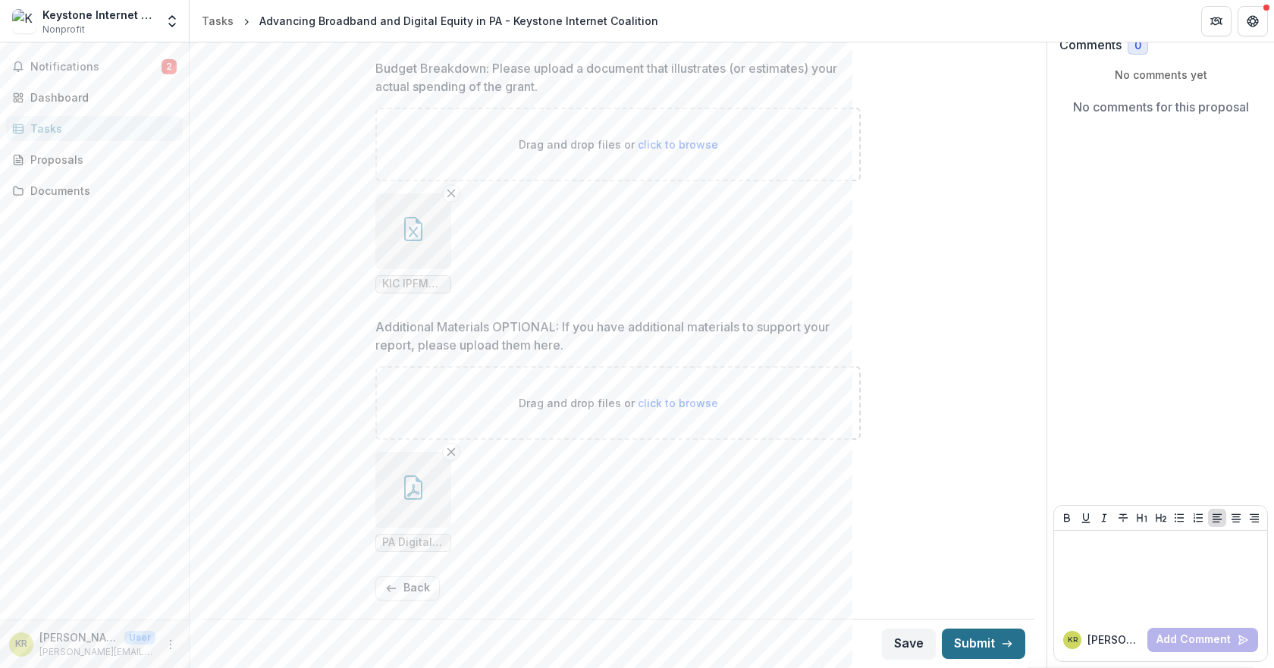
click at [977, 637] on button "Submit" at bounding box center [983, 644] width 83 height 30
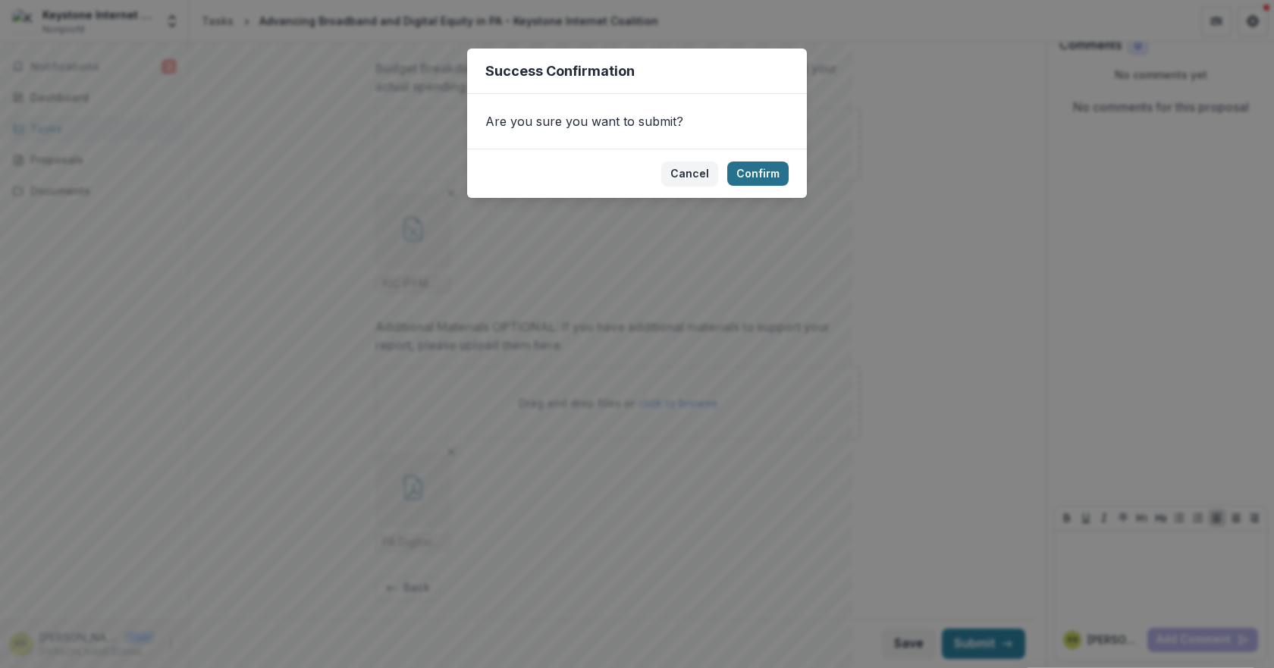
click at [768, 177] on button "Confirm" at bounding box center [757, 173] width 61 height 24
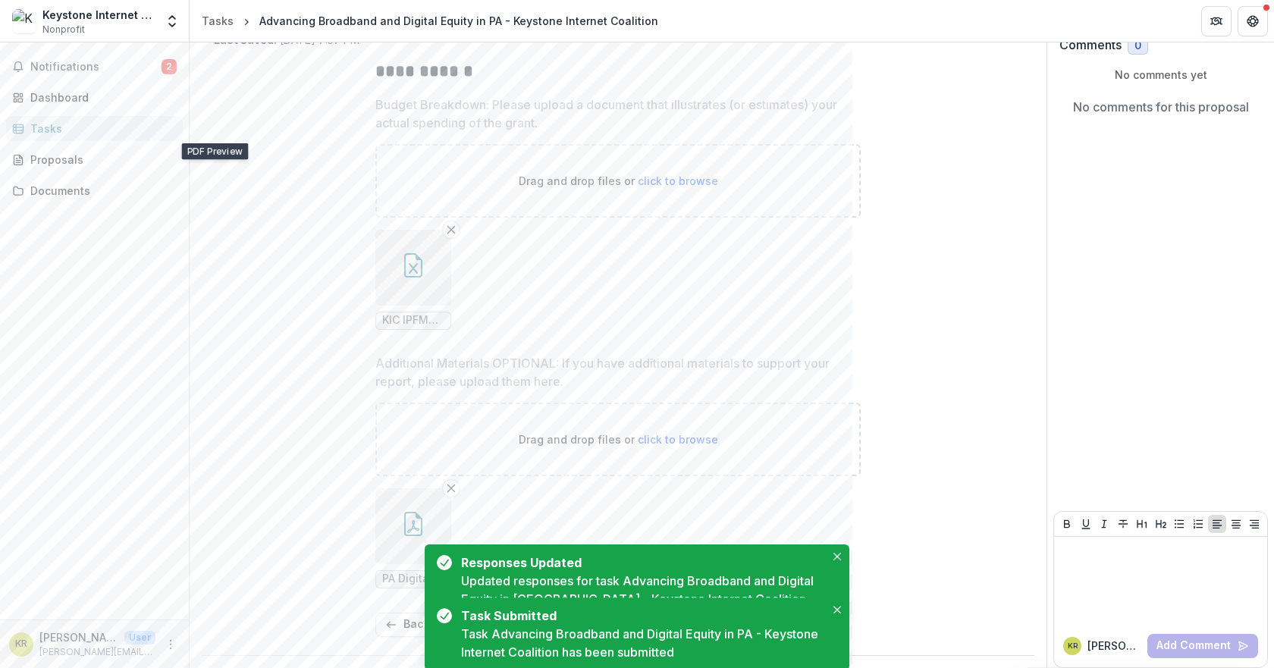
scroll to position [0, 0]
